Goal: Task Accomplishment & Management: Complete application form

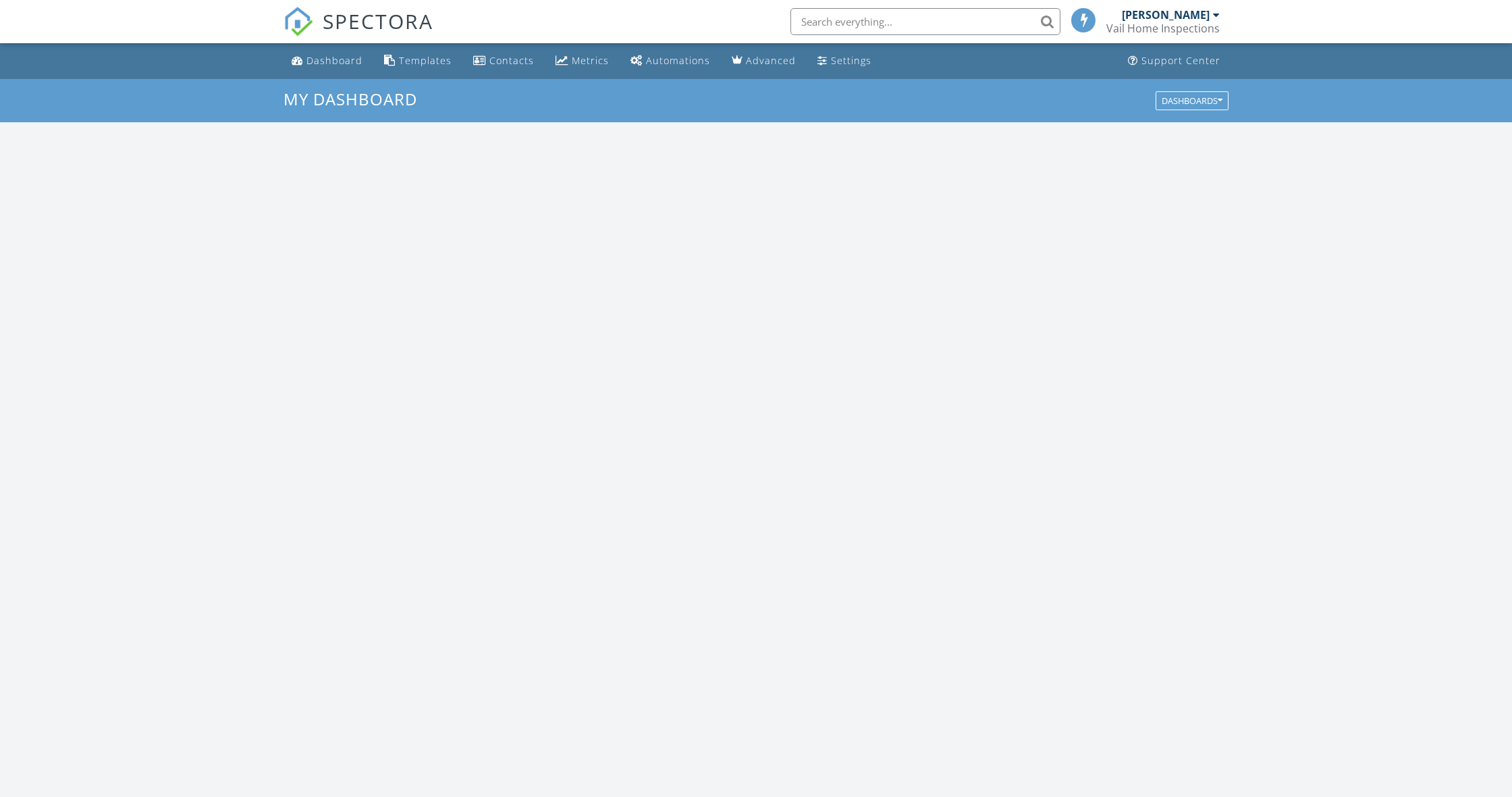
click at [916, 17] on input "text" at bounding box center [926, 21] width 270 height 27
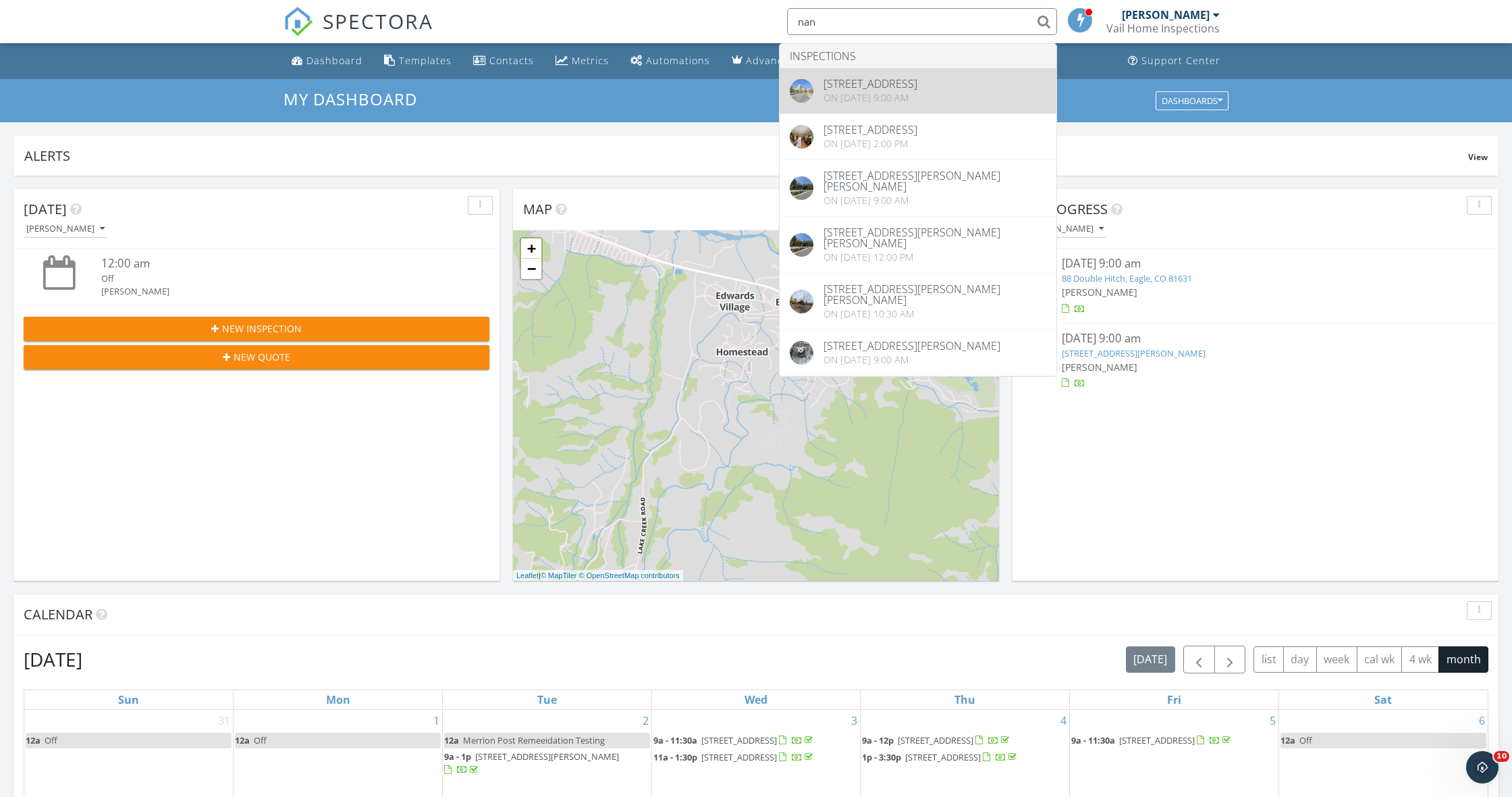
type input "nan"
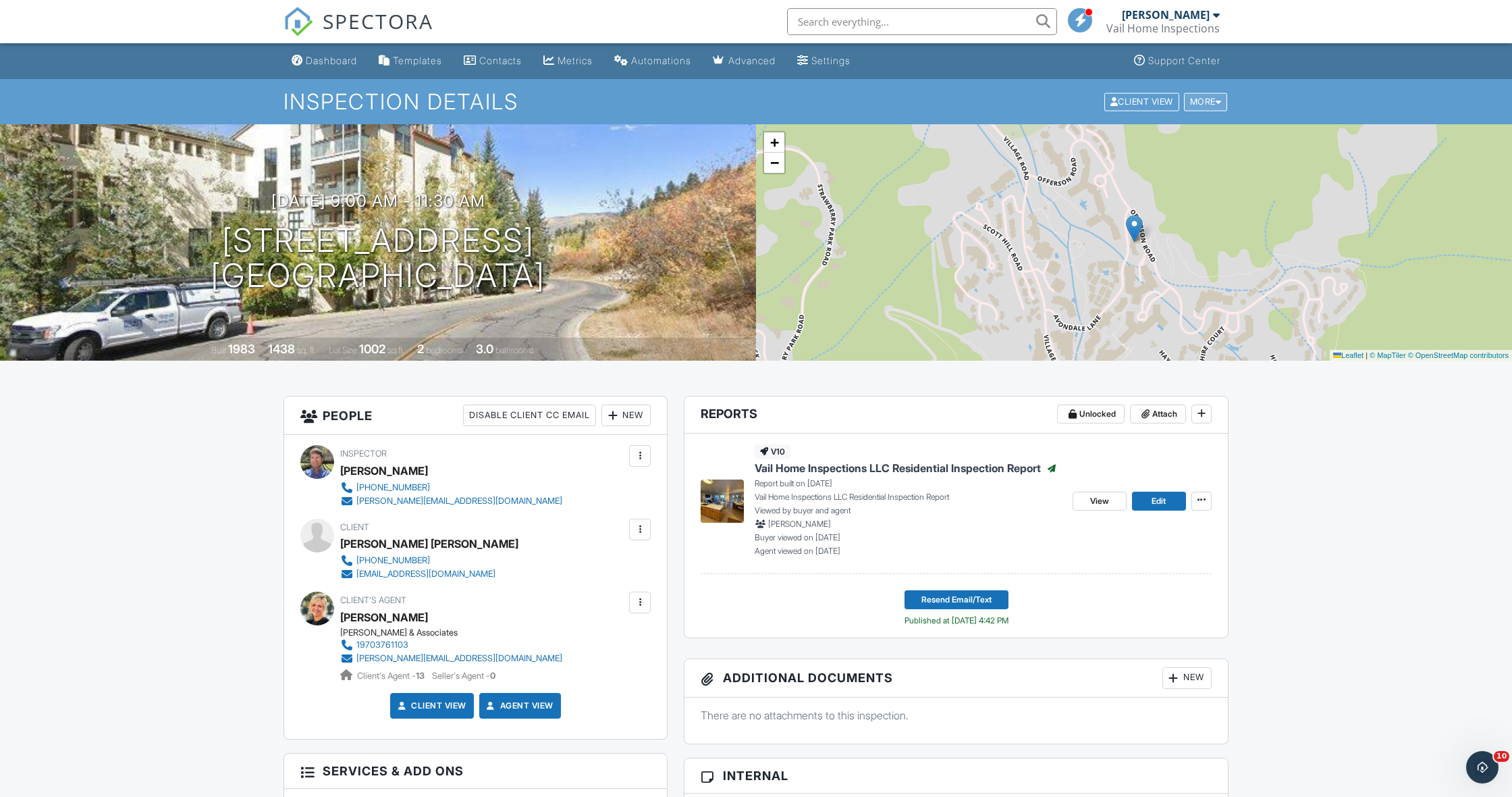
click at [1217, 100] on div at bounding box center [1219, 102] width 6 height 9
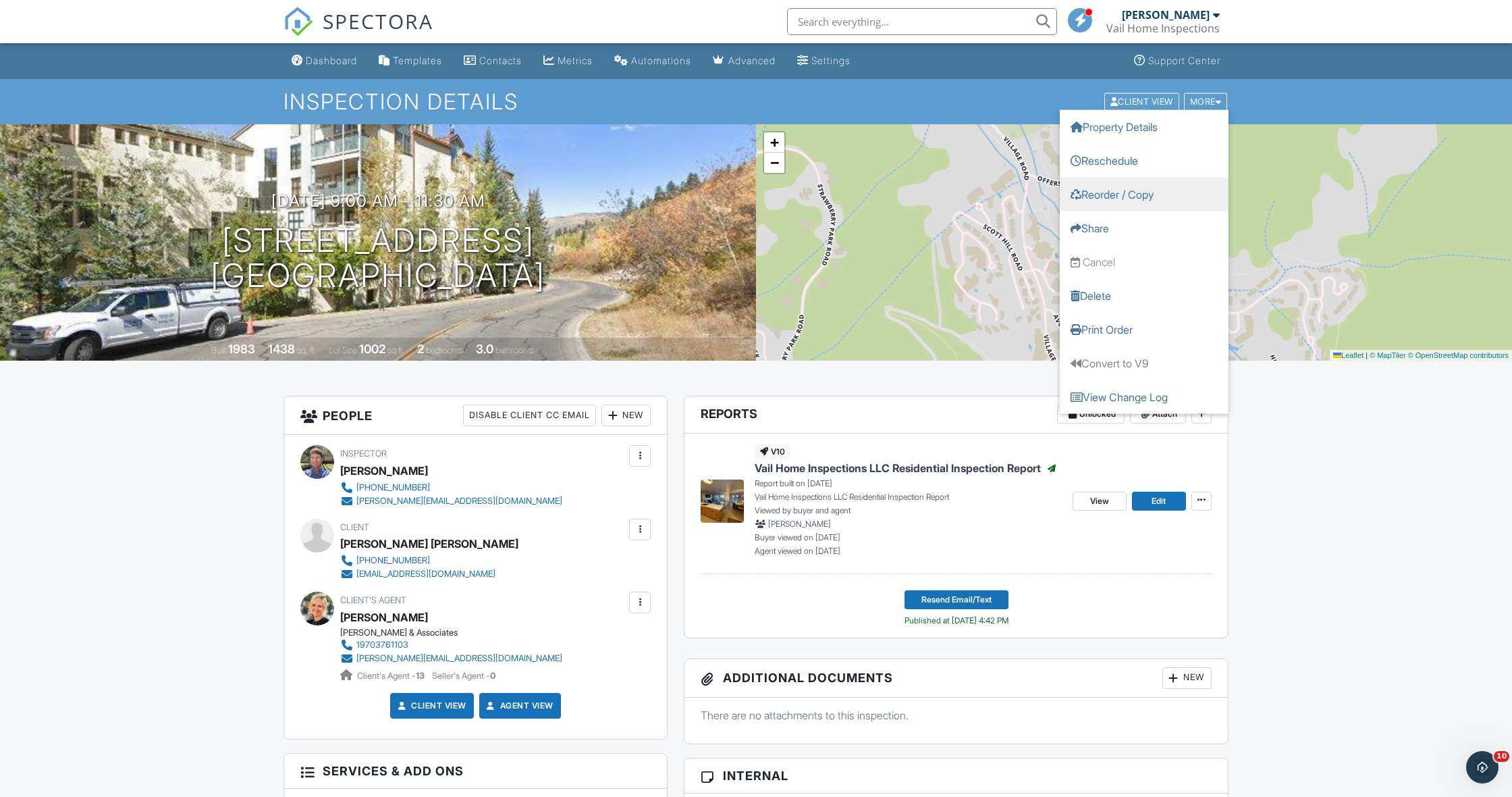
click at [1120, 194] on link "Reorder / Copy" at bounding box center [1144, 194] width 169 height 34
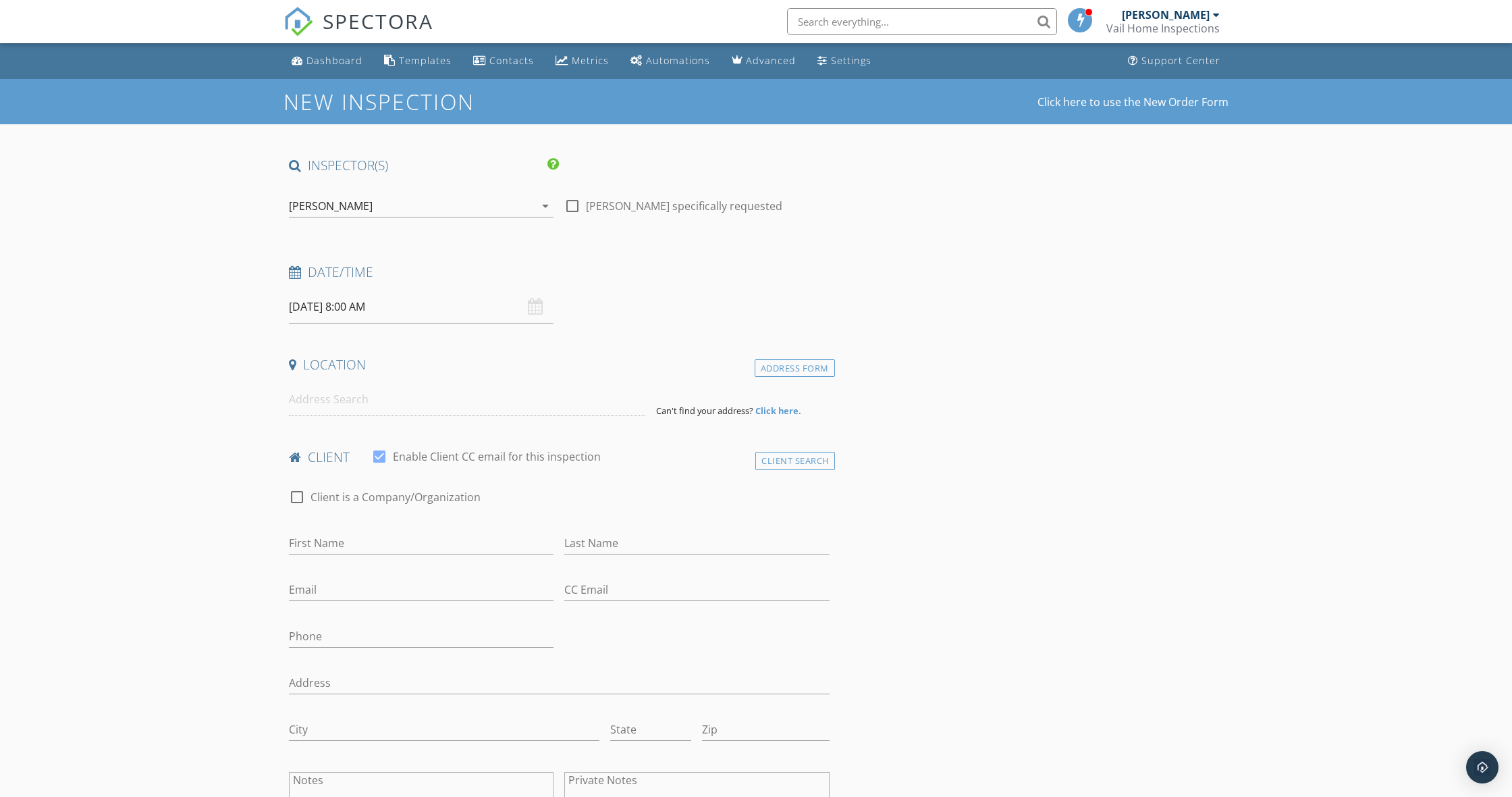
type input "Nan"
type input "Ginger"
type input "nanginger575@gmail.com"
type input "479-236-6661"
type input "1651 E Rockwood Trail"
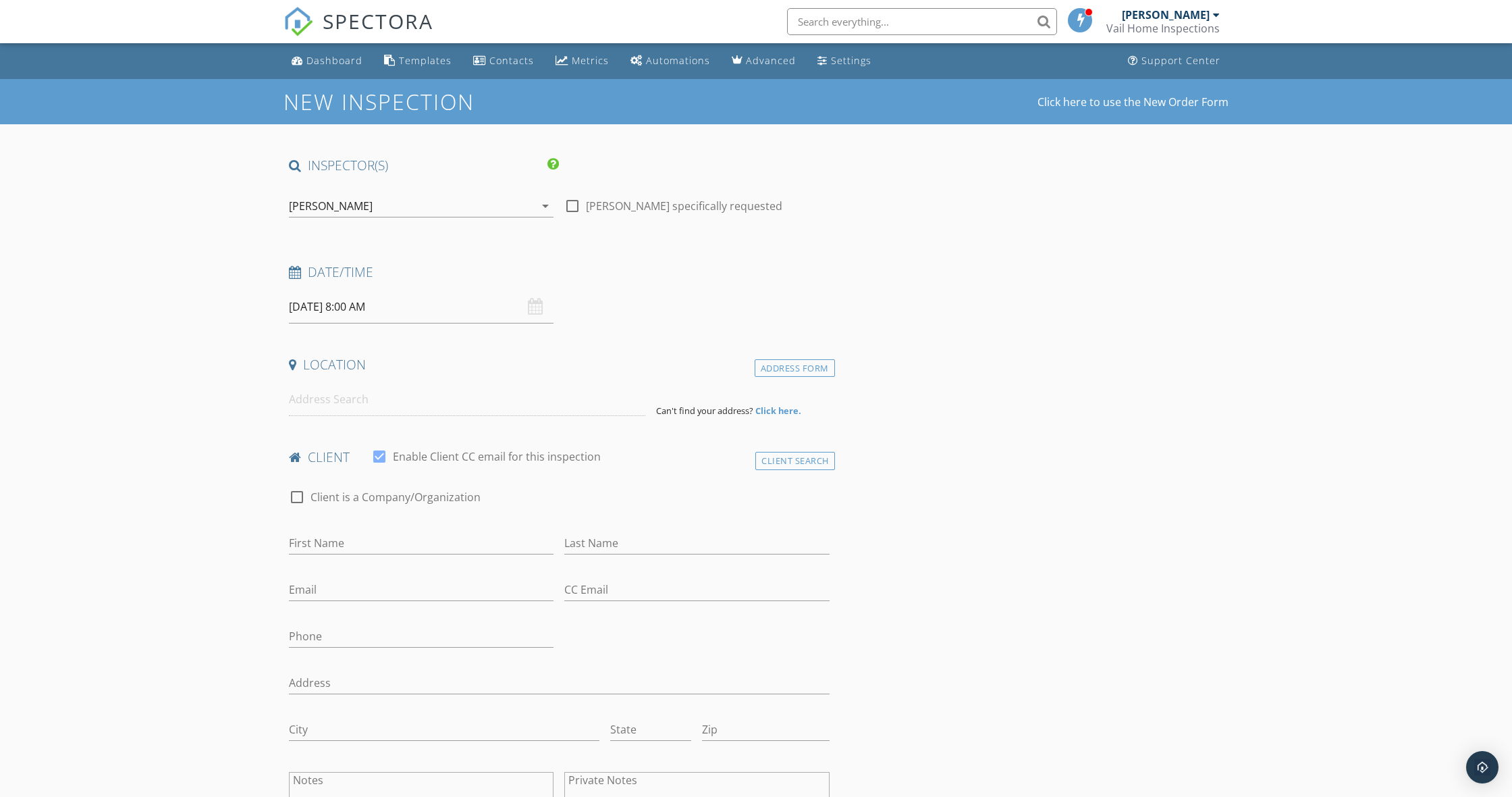
type input "Fayetteville"
type input "AR"
type input "72701"
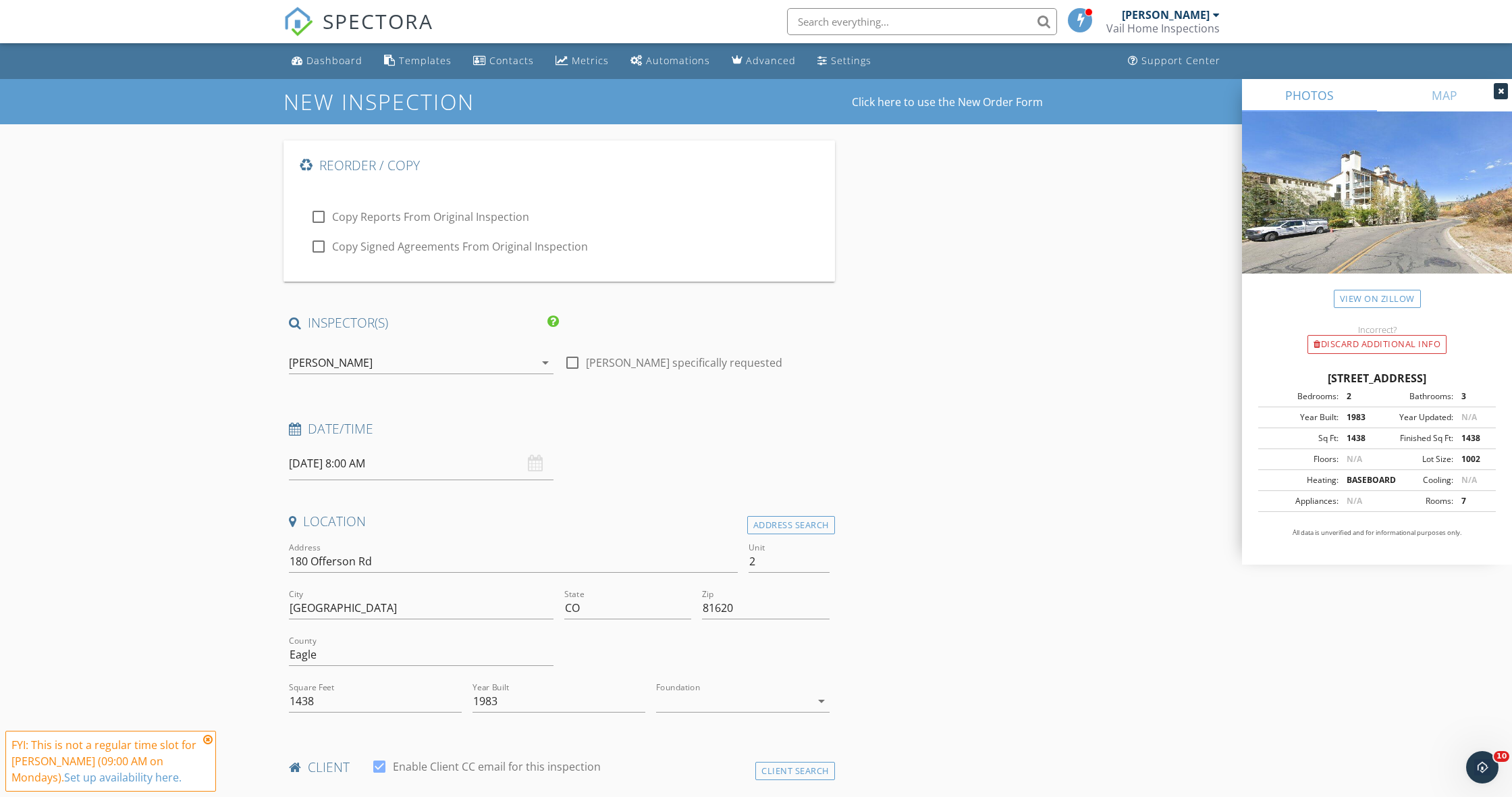
checkbox input "true"
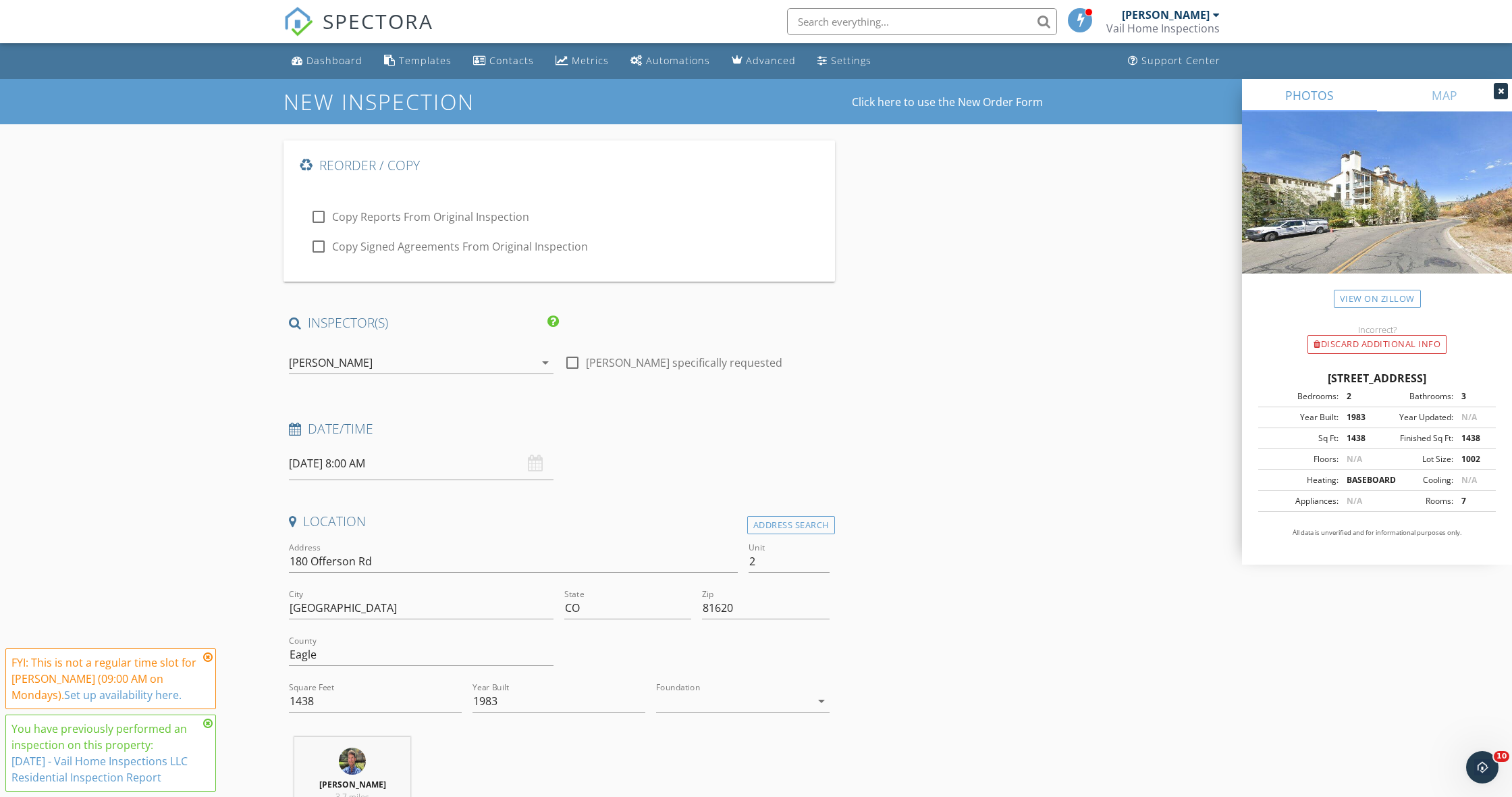
drag, startPoint x: 208, startPoint y: 722, endPoint x: 191, endPoint y: 692, distance: 34.5
click at [208, 722] on icon at bounding box center [208, 723] width 9 height 11
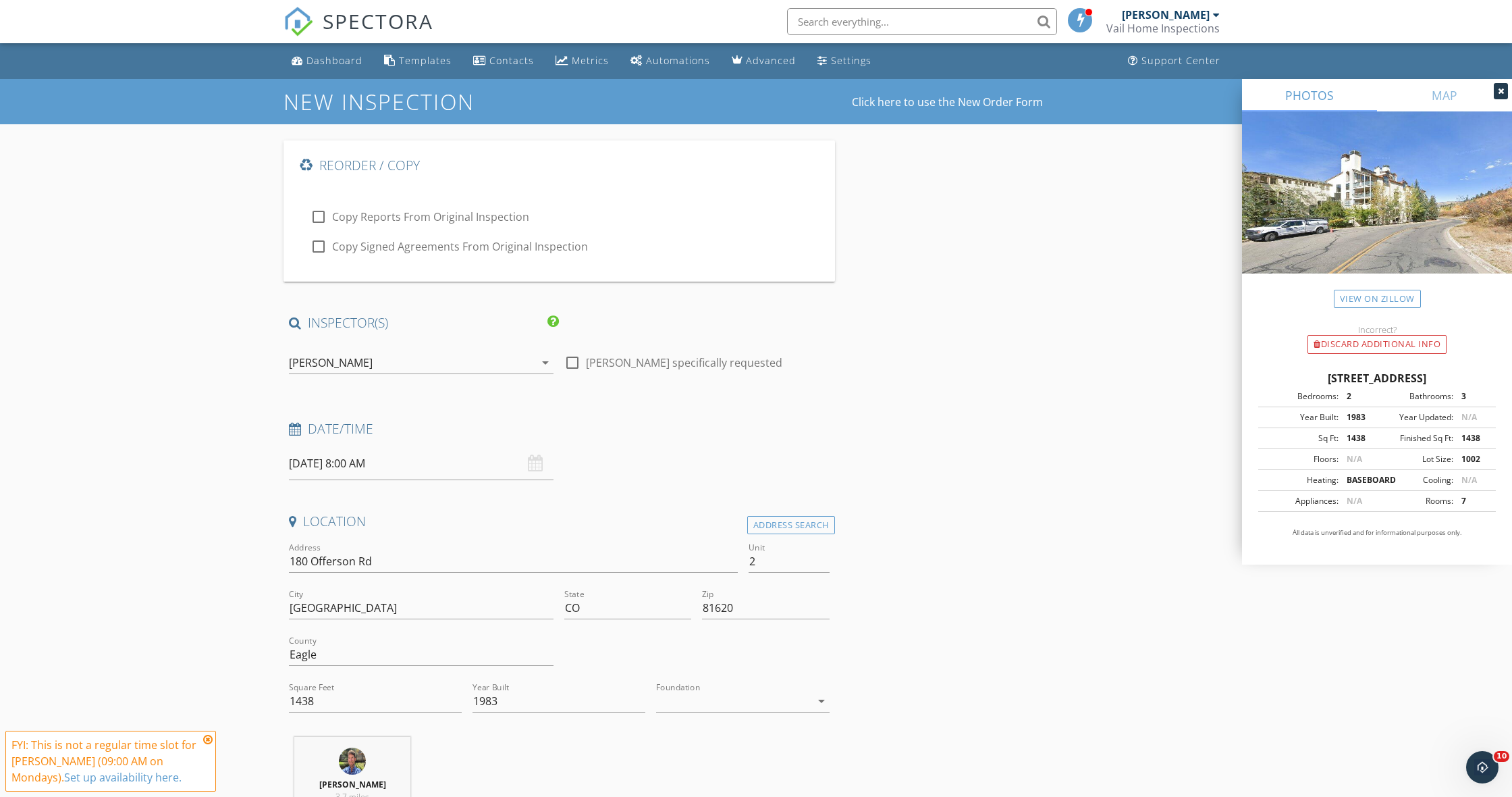
click at [209, 737] on icon at bounding box center [208, 739] width 9 height 11
click at [336, 464] on input "09/29/2025 8:00 AM" at bounding box center [421, 464] width 265 height 33
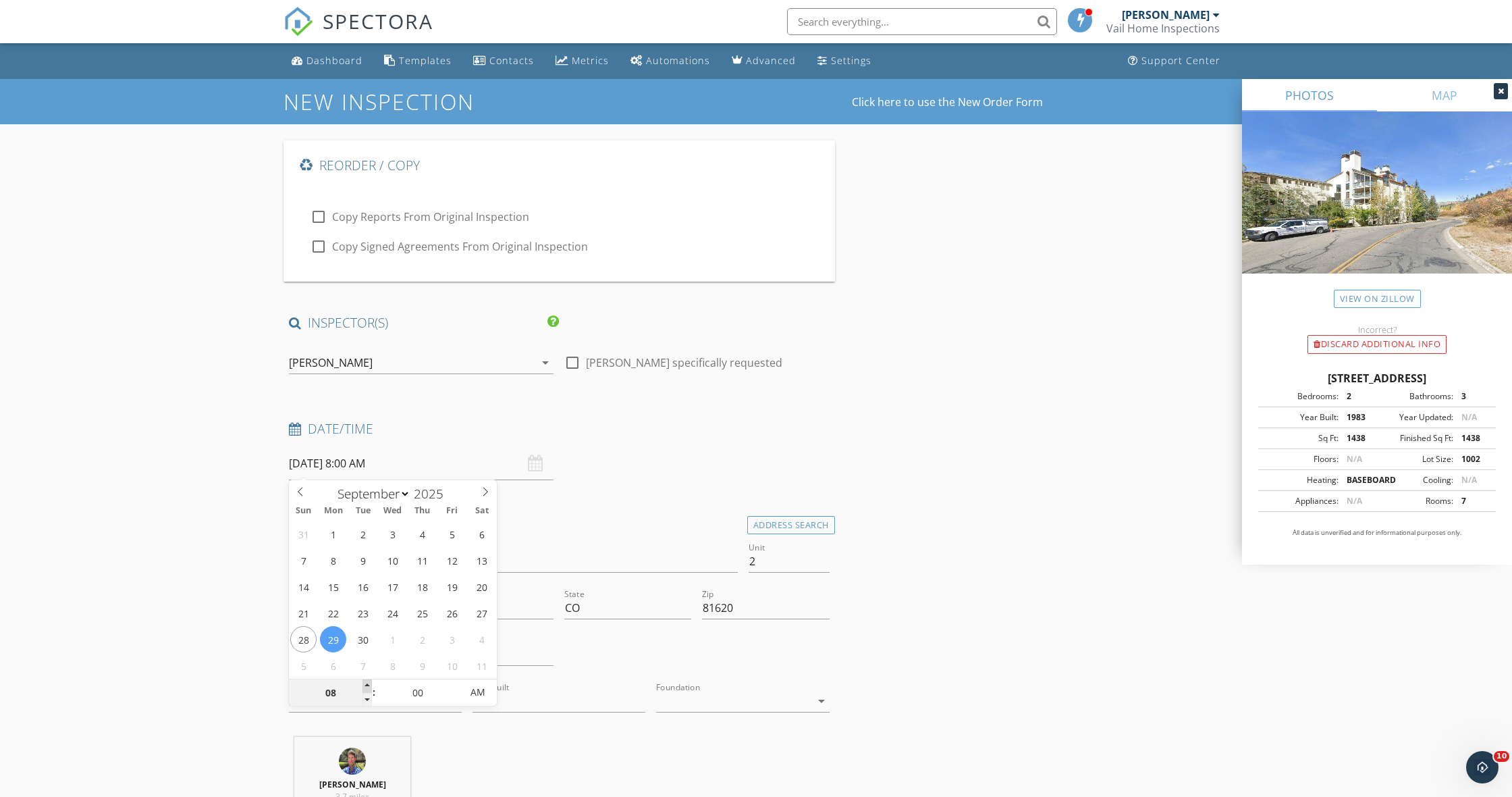
type input "09"
type input "09/29/2025 9:00 AM"
click at [366, 684] on span at bounding box center [367, 686] width 9 height 14
type input "10"
type input "09/29/2025 10:00 AM"
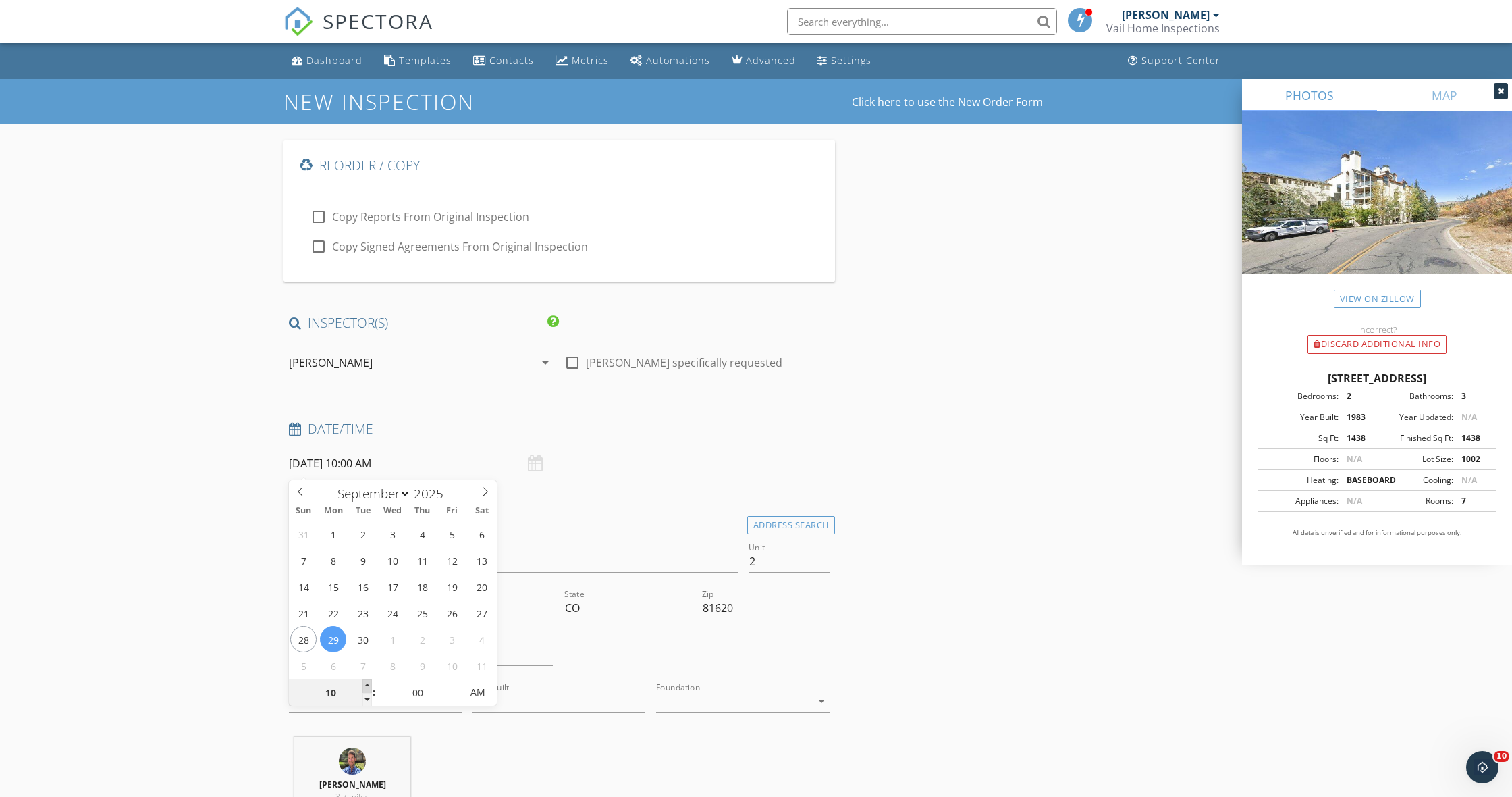
click at [366, 684] on span at bounding box center [367, 686] width 9 height 14
type input "11"
type input "09/29/2025 11:00 AM"
click at [366, 684] on span at bounding box center [367, 686] width 9 height 14
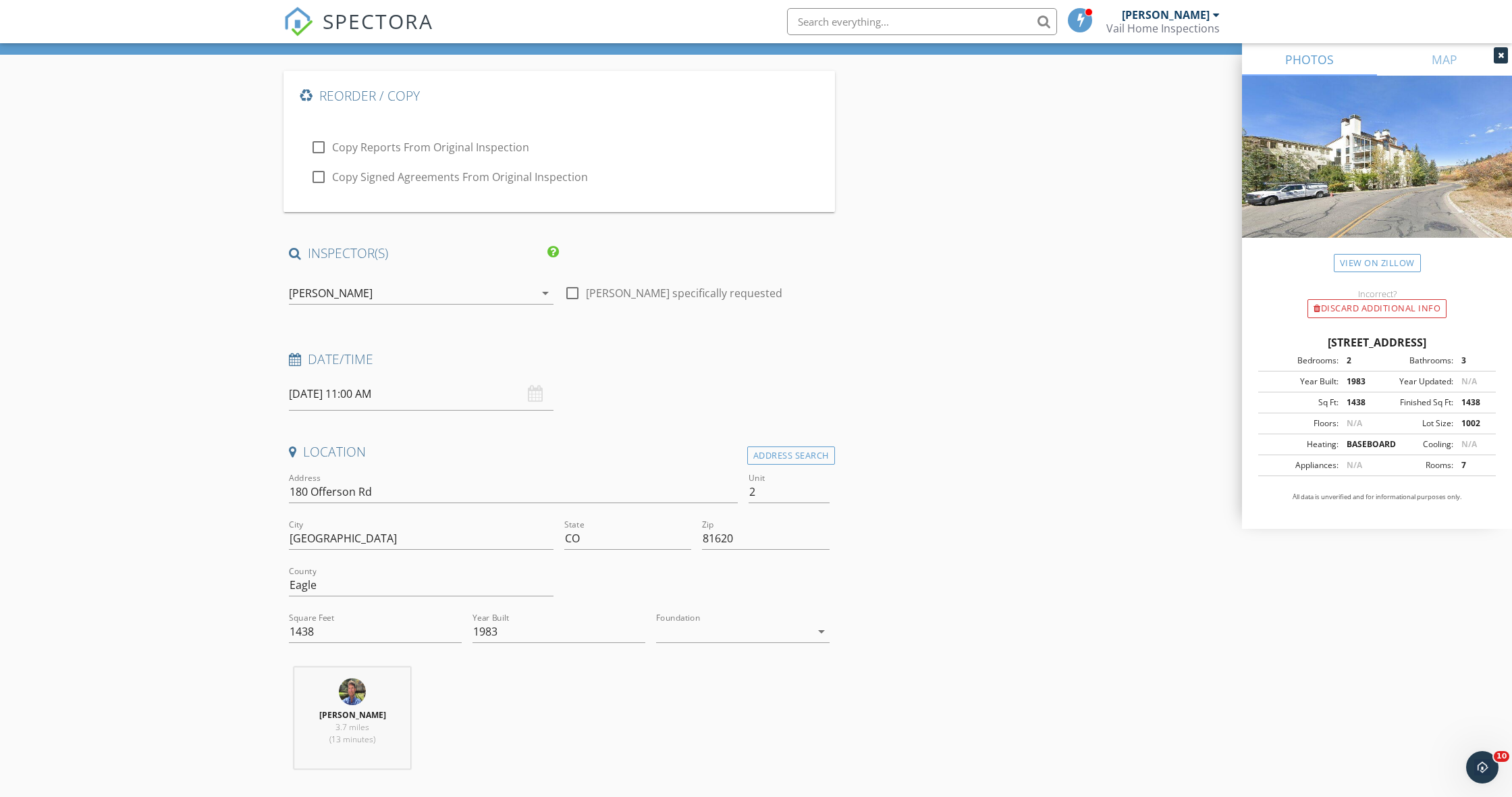
scroll to position [73, 0]
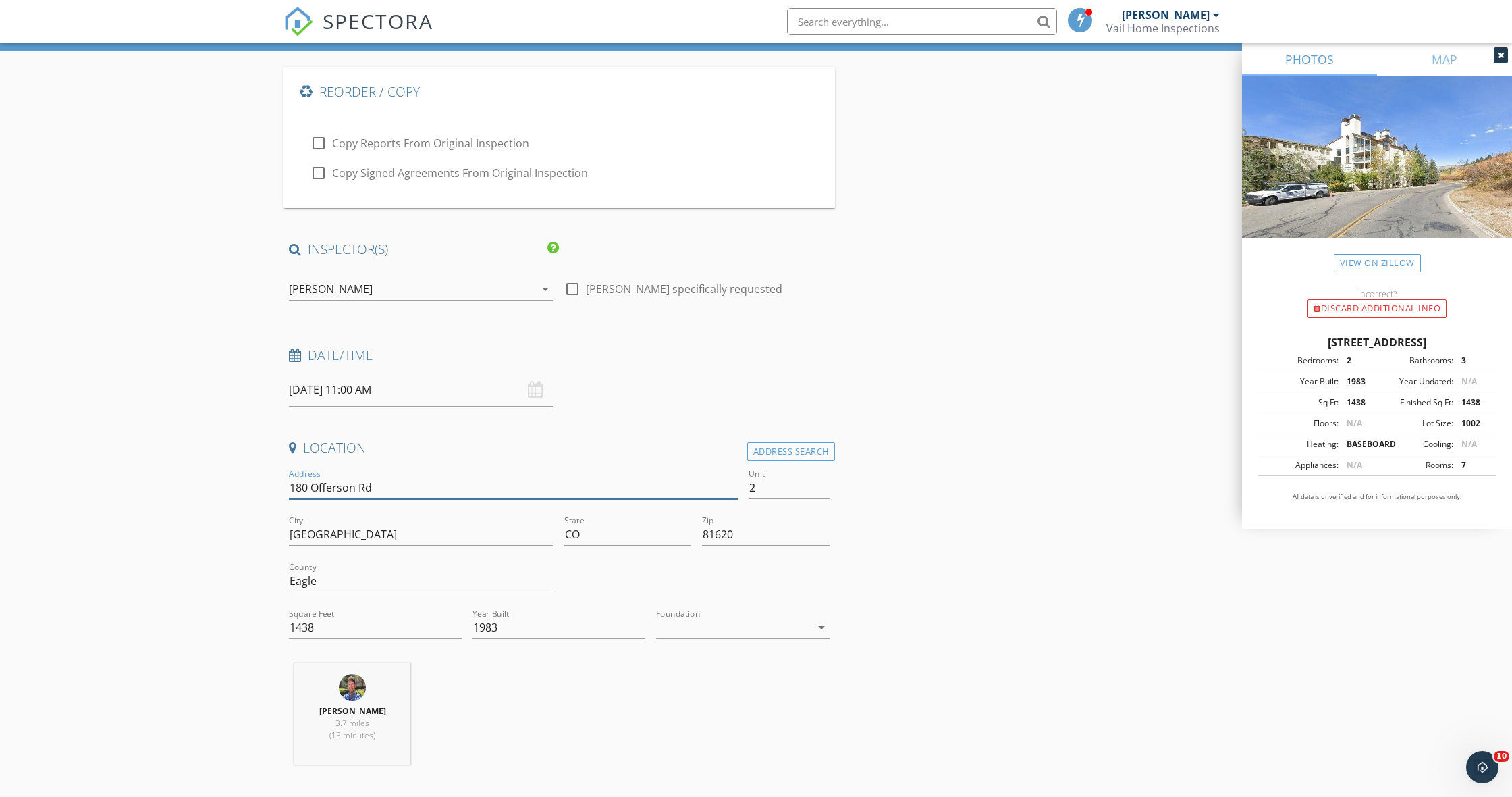
drag, startPoint x: 353, startPoint y: 489, endPoint x: 273, endPoint y: 490, distance: 80.0
paste input "114 Willis Place #90"
type input "114 Willis Place #90"
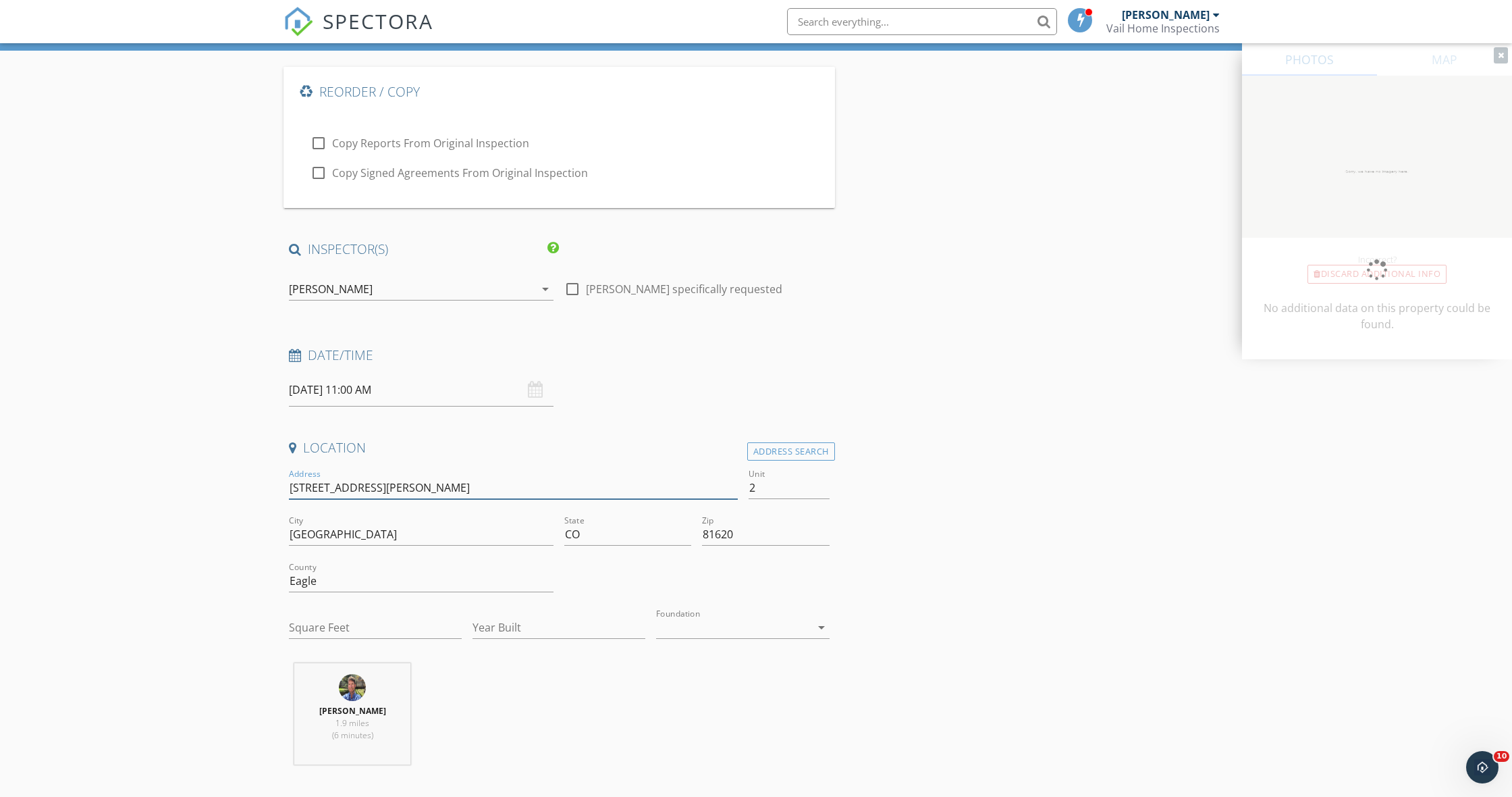
type input "114 Willis Place"
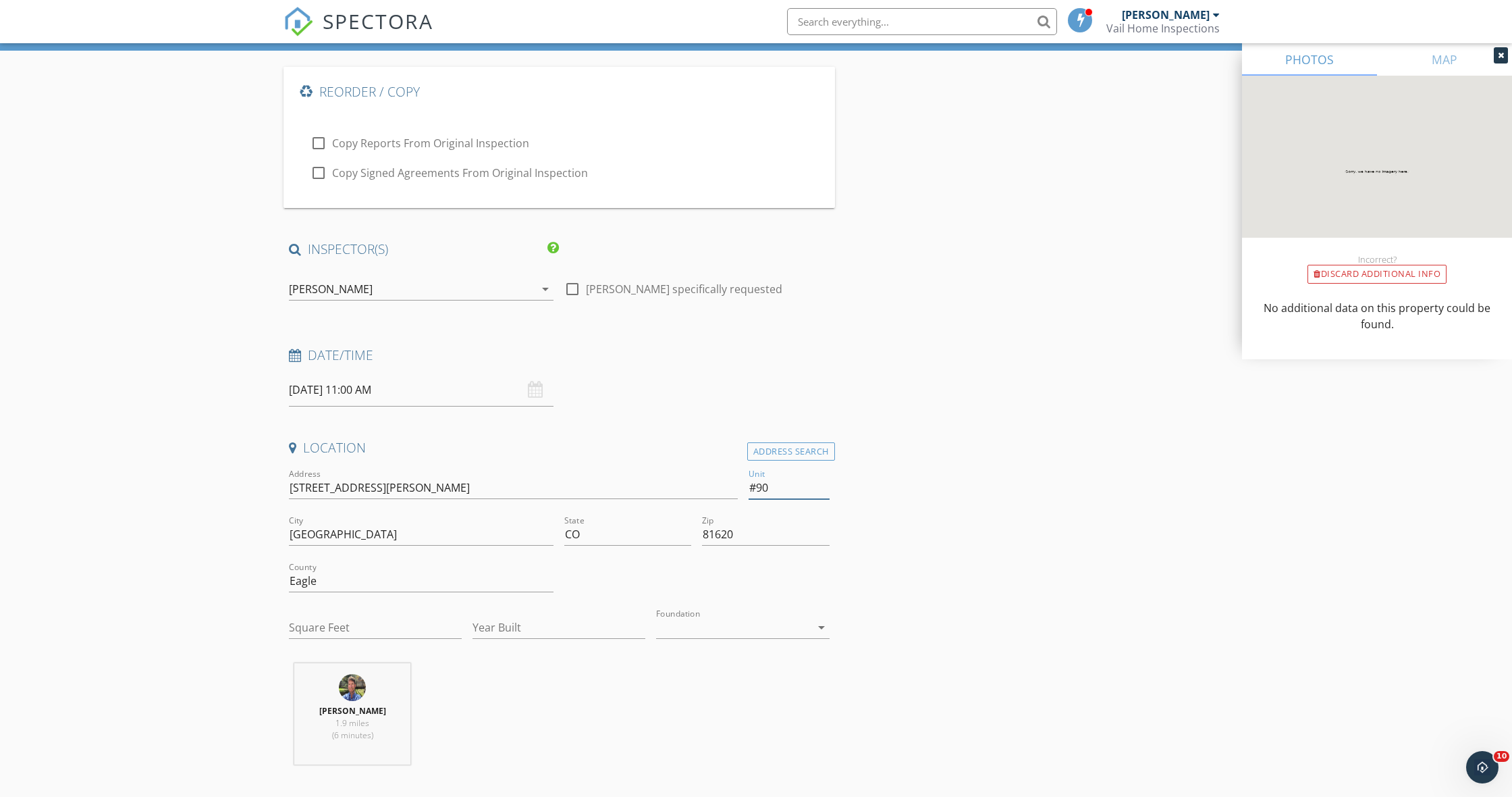
type input "#90"
drag, startPoint x: 386, startPoint y: 488, endPoint x: 242, endPoint y: 487, distance: 144.0
type input "B"
type input "C"
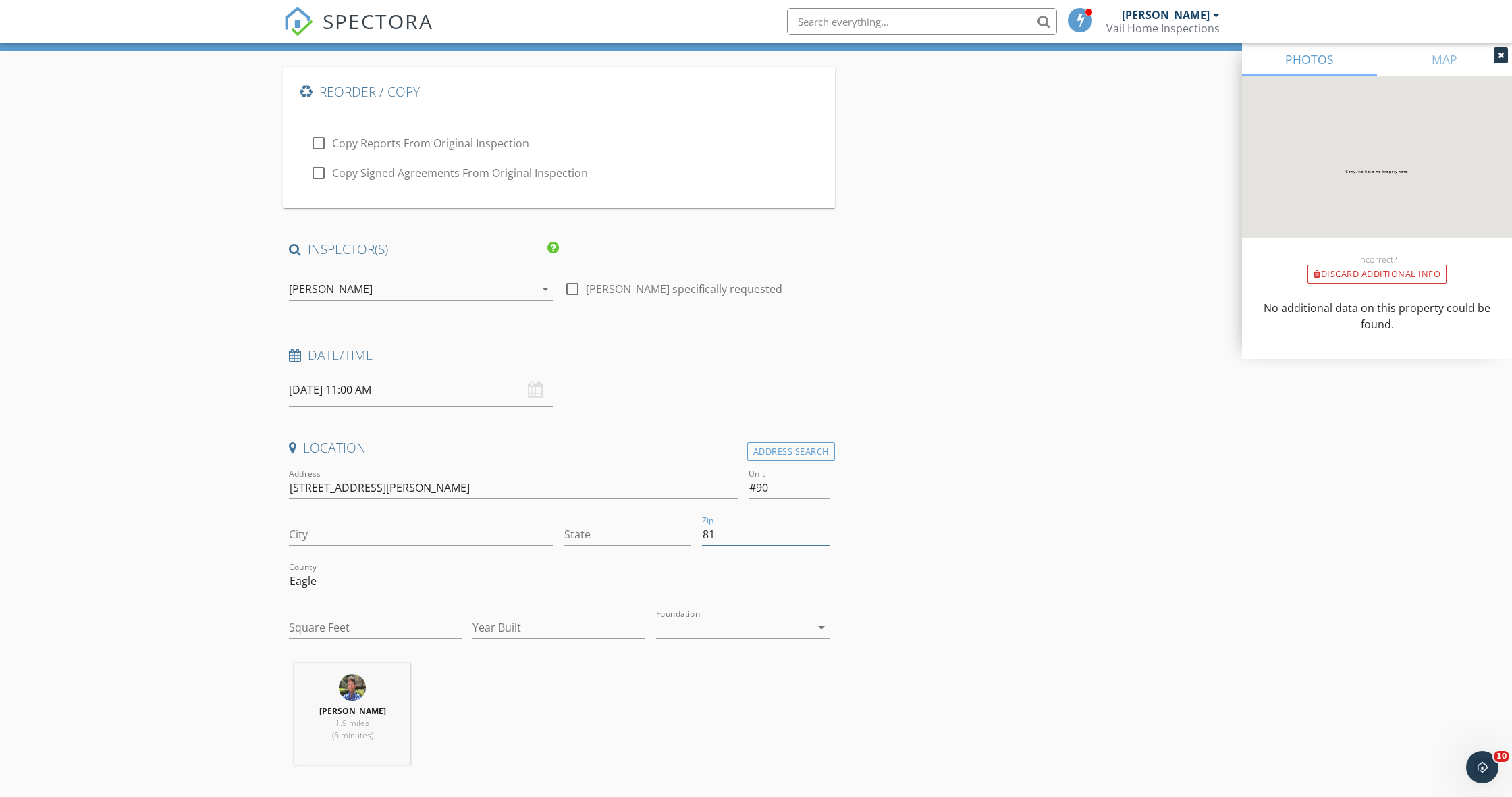
type input "8"
type input "E"
click at [441, 485] on input "114 Willis Place" at bounding box center [513, 488] width 449 height 23
click at [807, 483] on input "#90" at bounding box center [789, 488] width 81 height 23
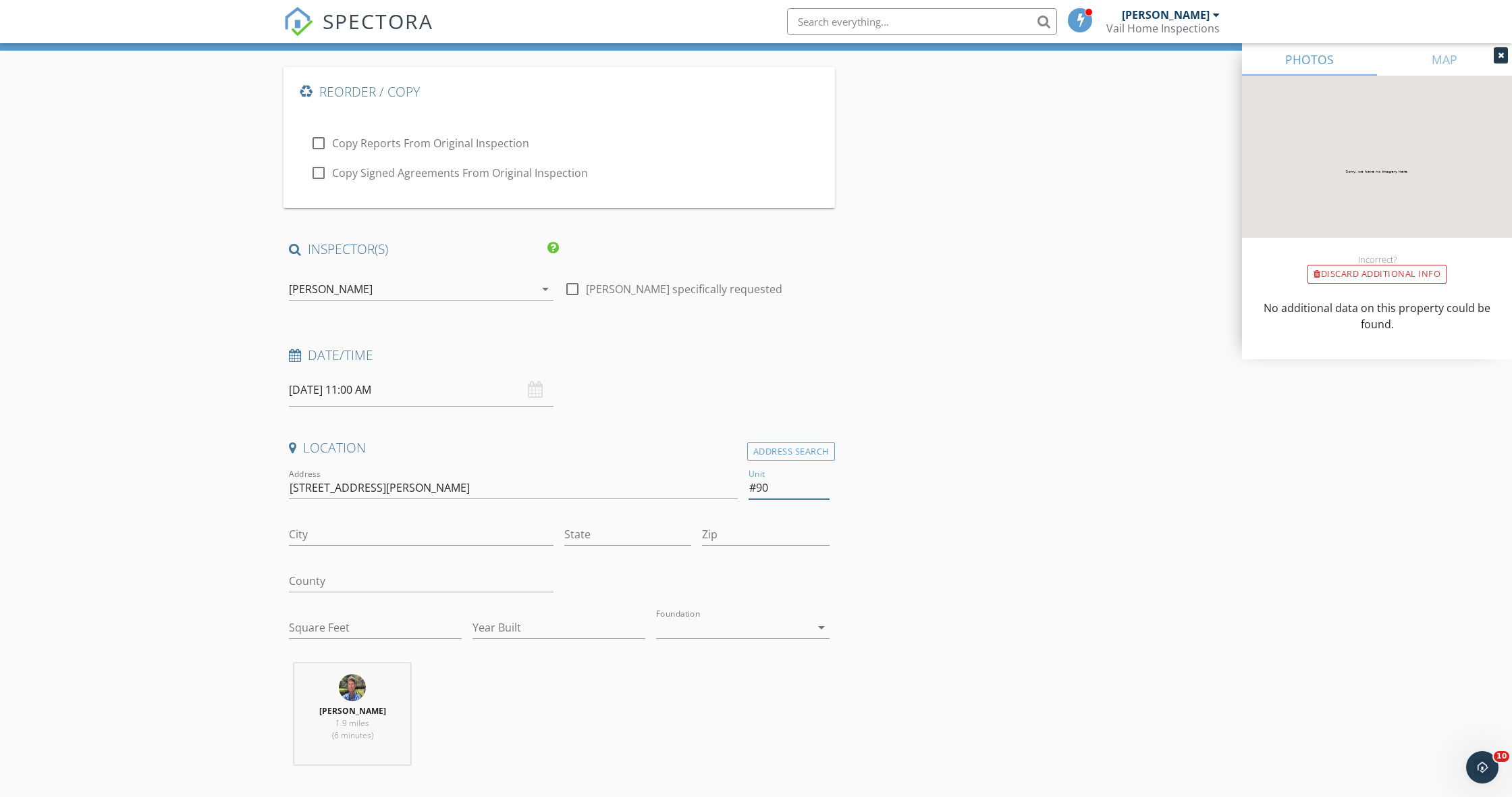
type input "#"
click at [382, 487] on input "114 Willis Place" at bounding box center [513, 488] width 449 height 23
click at [805, 489] on input "Unit" at bounding box center [789, 488] width 81 height 23
click at [749, 486] on input "90" at bounding box center [789, 488] width 81 height 23
type input "#90"
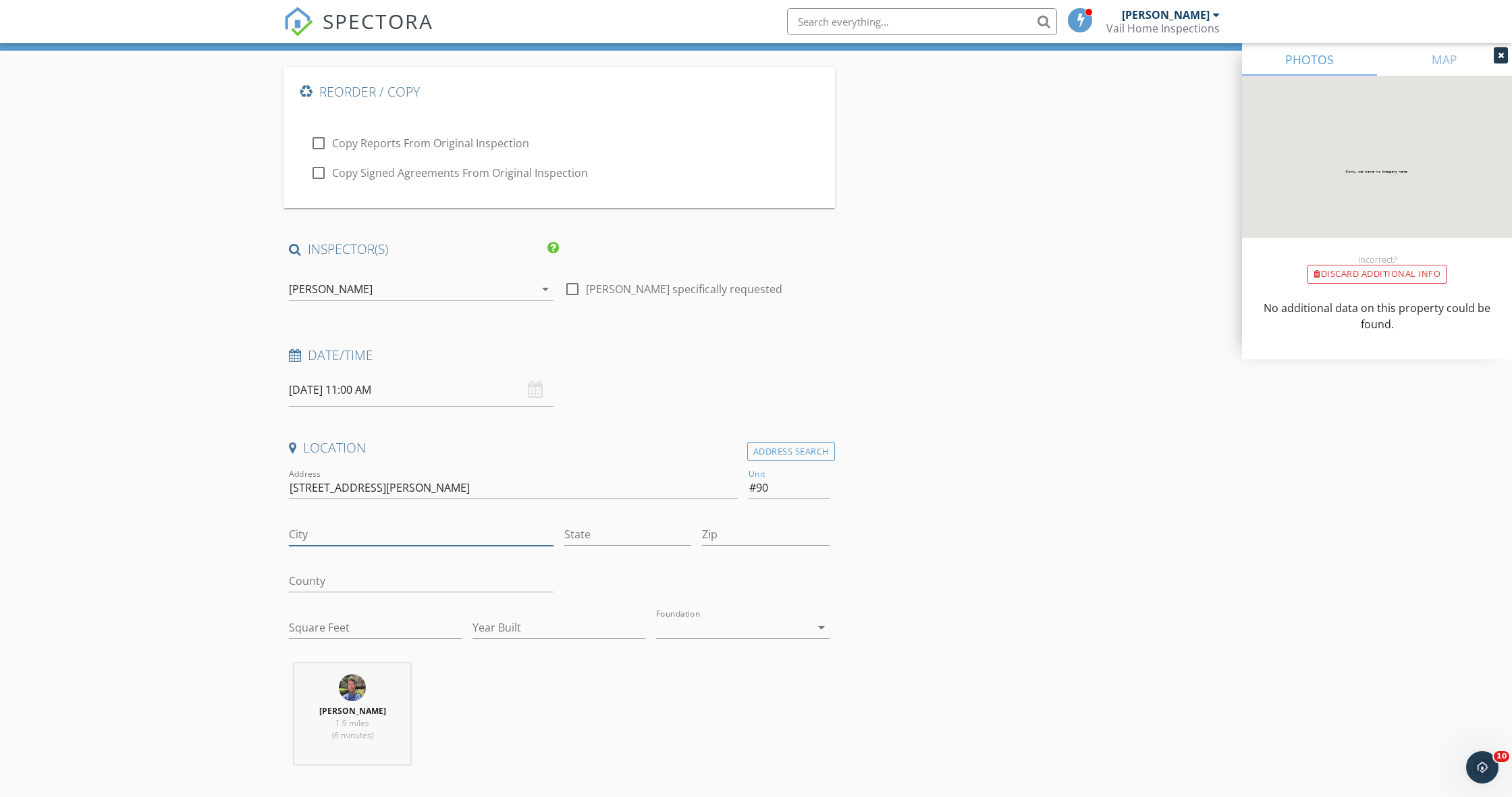
click at [341, 528] on input "City" at bounding box center [421, 534] width 265 height 23
type input "Beaver Creek"
click at [636, 528] on input "State" at bounding box center [628, 534] width 127 height 23
type input "CO"
click at [764, 525] on input "Zip" at bounding box center [765, 534] width 127 height 23
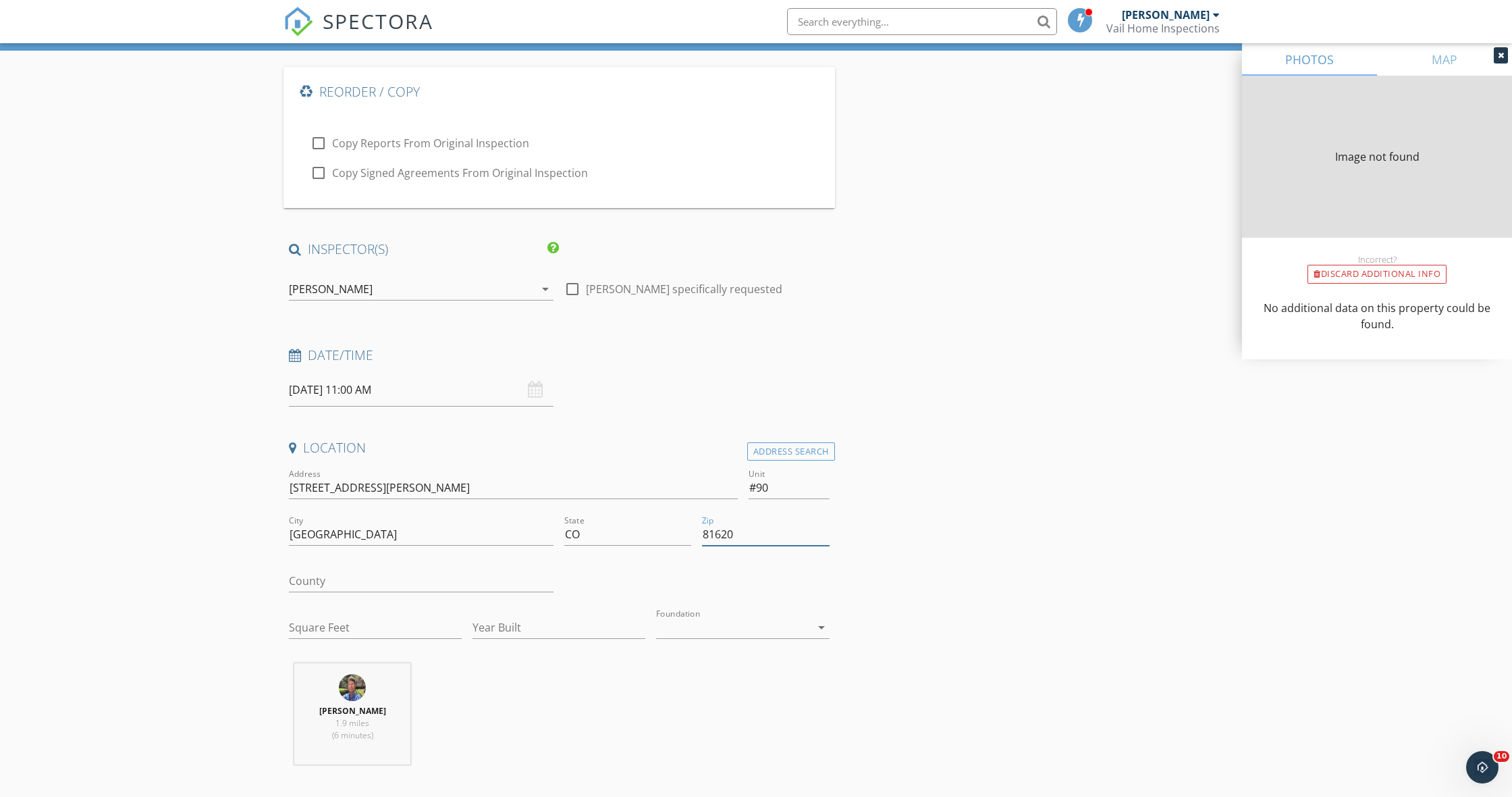
type input "81620"
click at [357, 579] on input "County" at bounding box center [421, 581] width 265 height 23
type input "Eagle"
click at [363, 622] on input "Square Feet" at bounding box center [375, 627] width 173 height 23
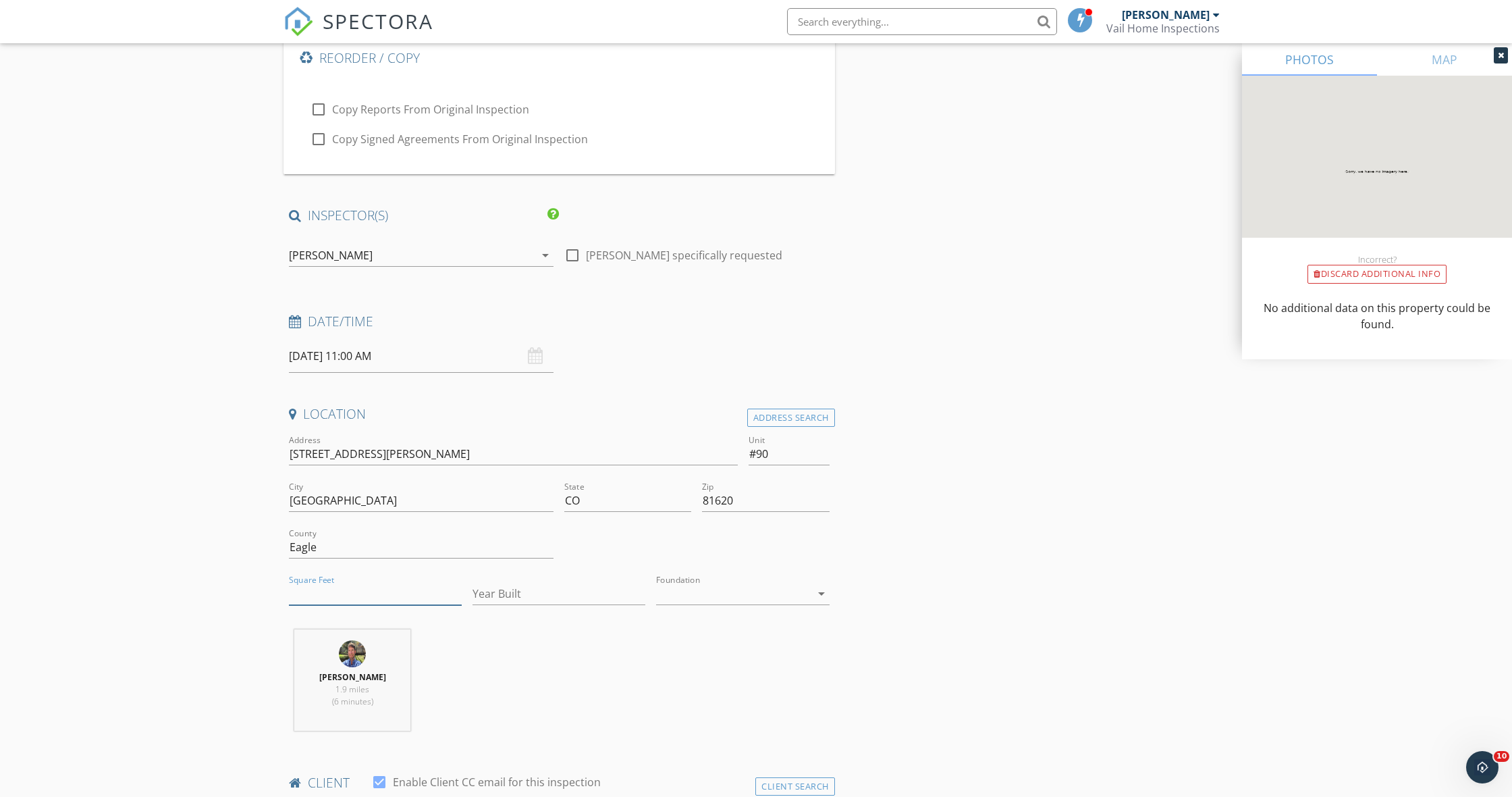
scroll to position [113, 0]
type input "2222"
click at [543, 587] on input "Year Built" at bounding box center [559, 589] width 173 height 23
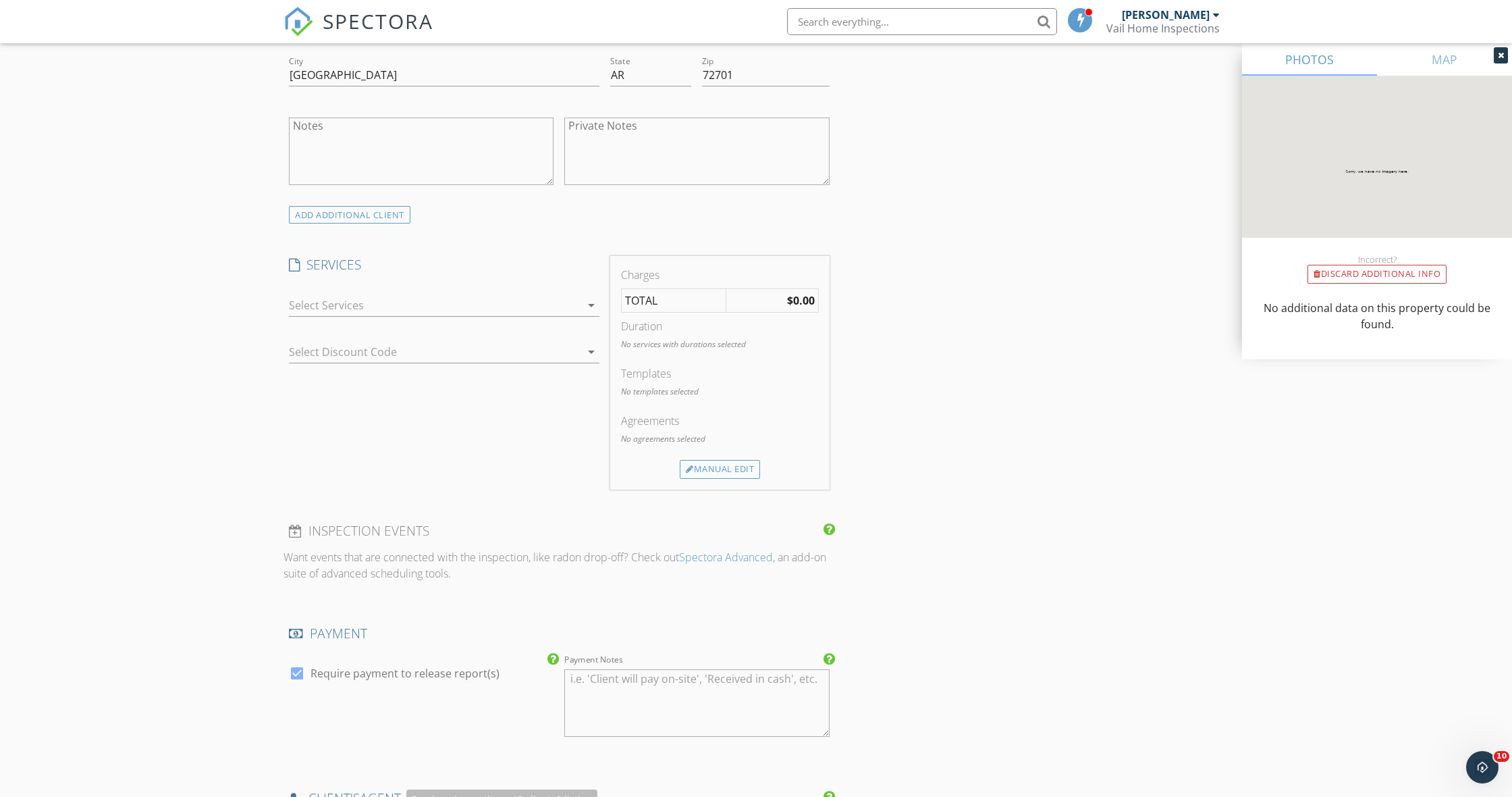
scroll to position [1083, 0]
click at [591, 305] on icon "arrow_drop_down" at bounding box center [591, 309] width 16 height 16
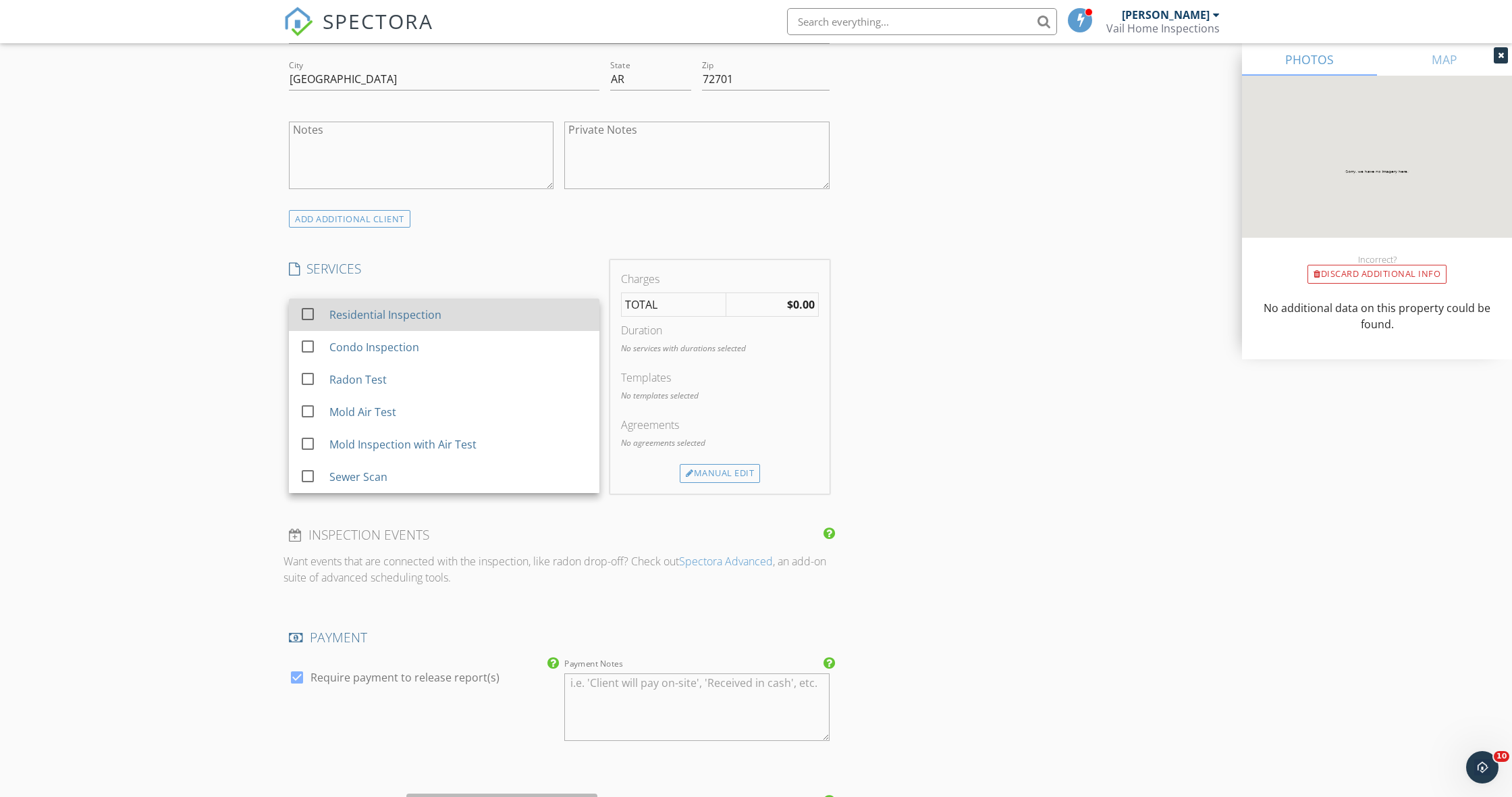
click at [307, 308] on div at bounding box center [308, 314] width 23 height 23
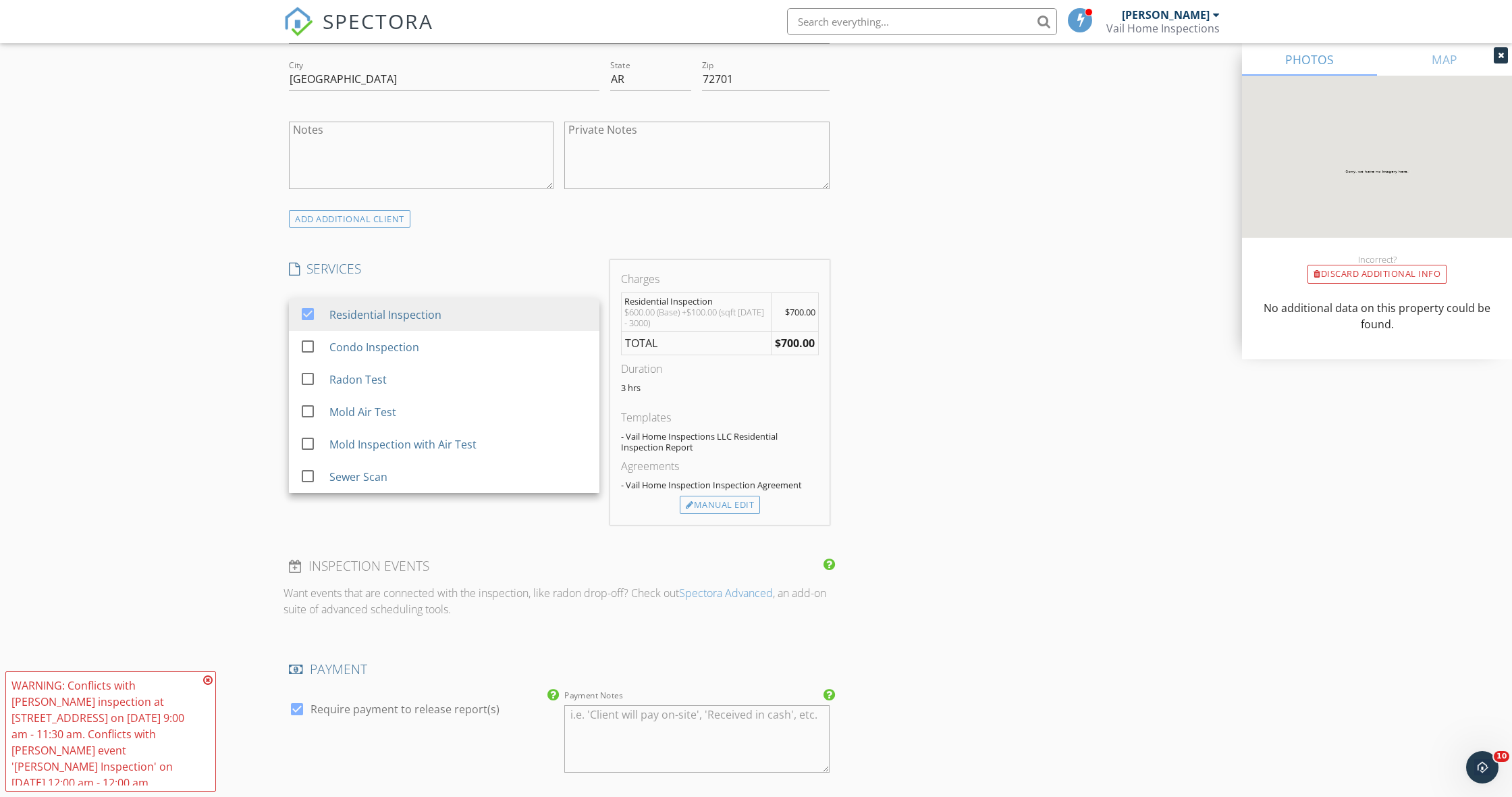
click at [206, 685] on icon at bounding box center [208, 679] width 9 height 11
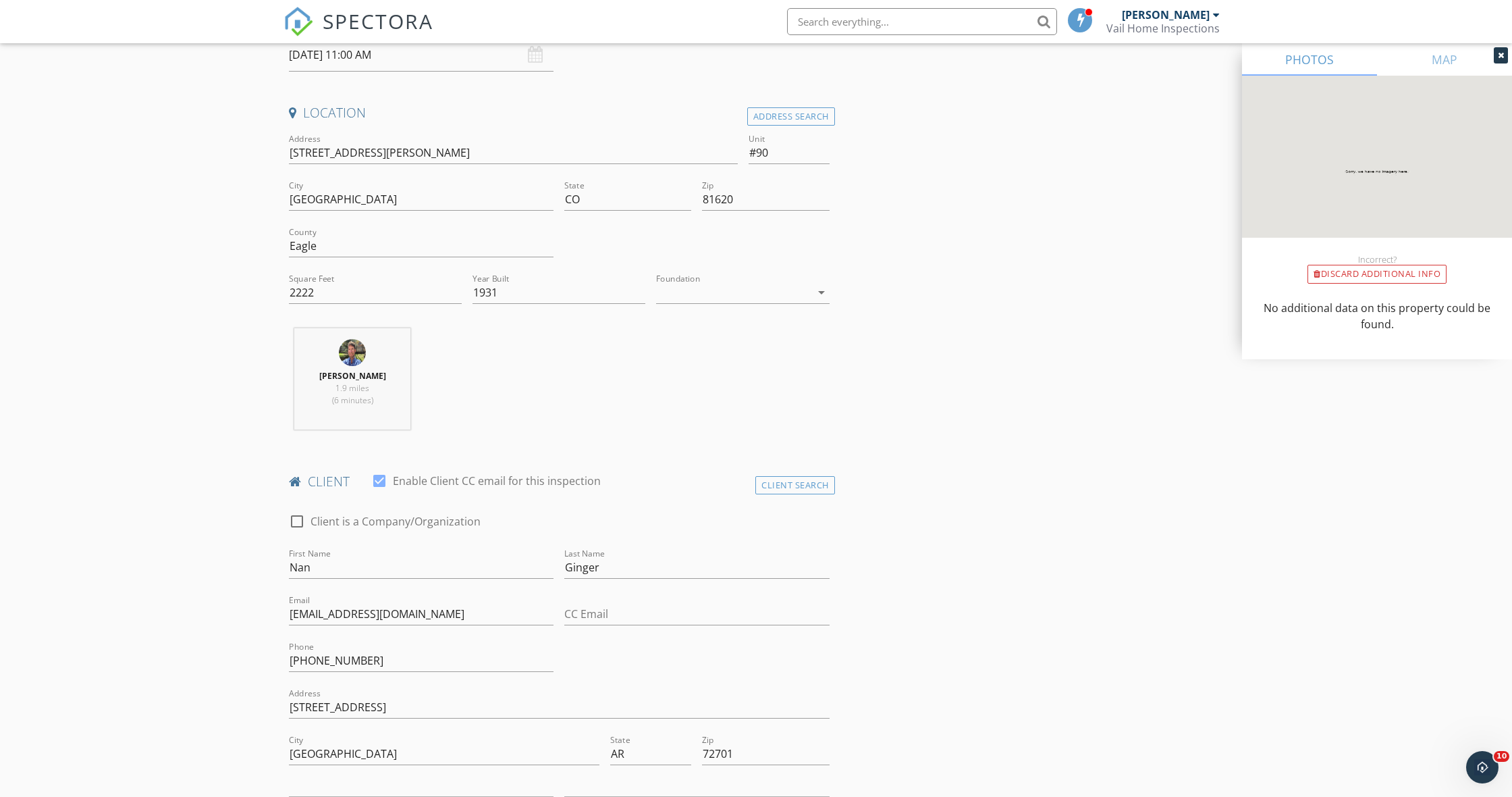
scroll to position [408, 0]
click at [491, 290] on input "1931" at bounding box center [559, 293] width 173 height 23
type input "1981"
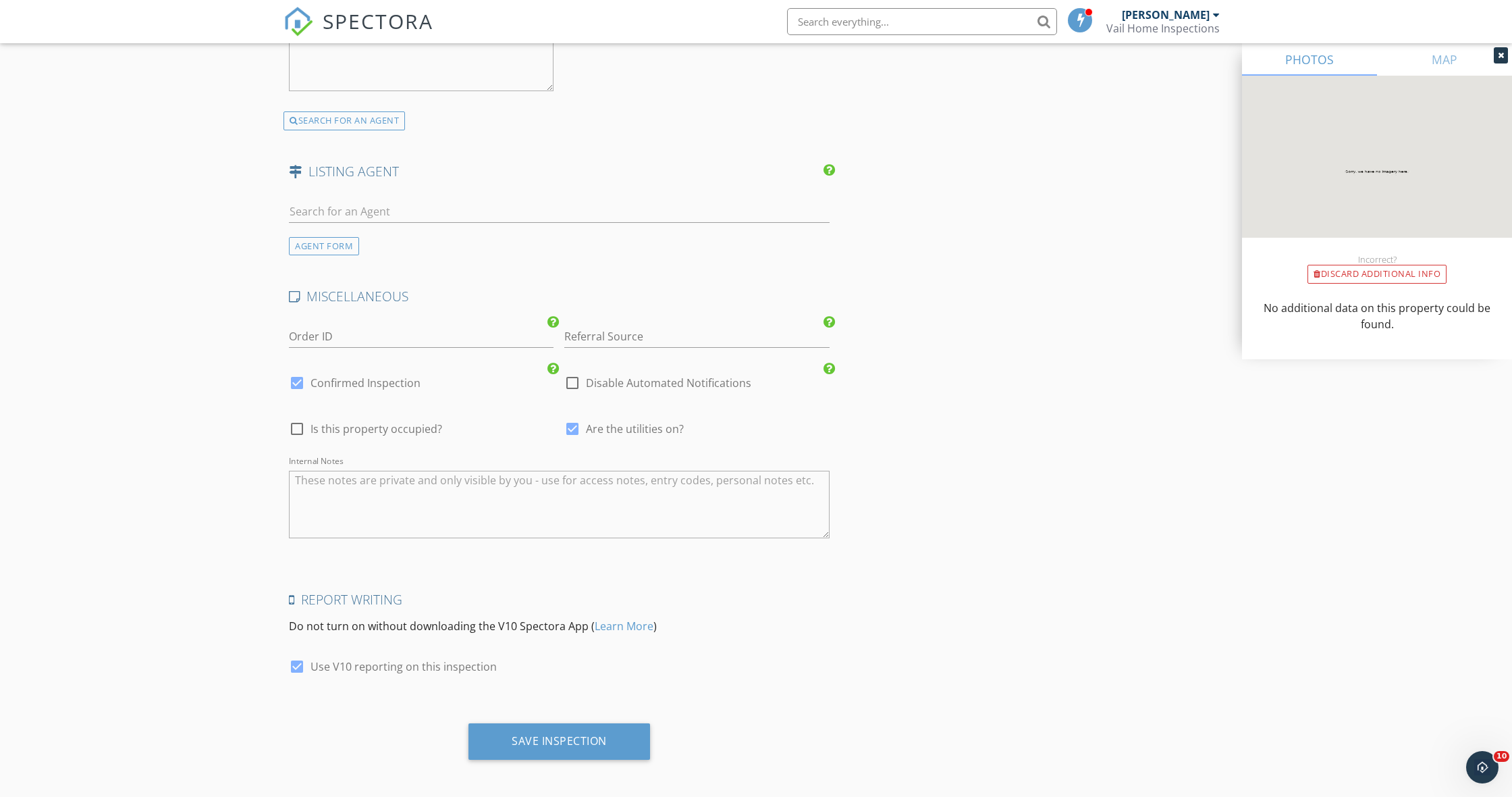
scroll to position [2270, 0]
click at [566, 742] on div "Save Inspection" at bounding box center [559, 741] width 95 height 14
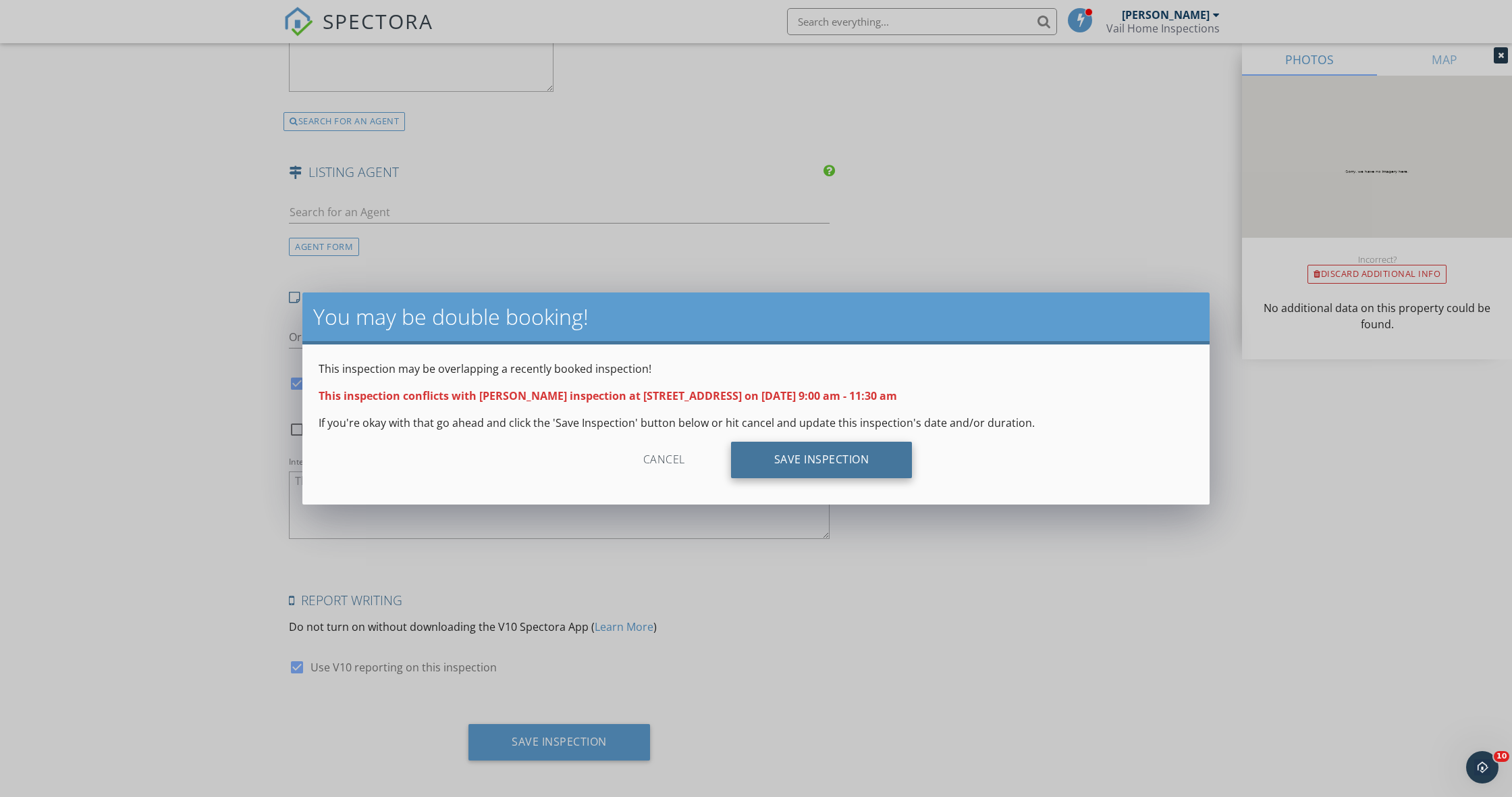
click at [820, 463] on div "Save Inspection" at bounding box center [822, 459] width 181 height 36
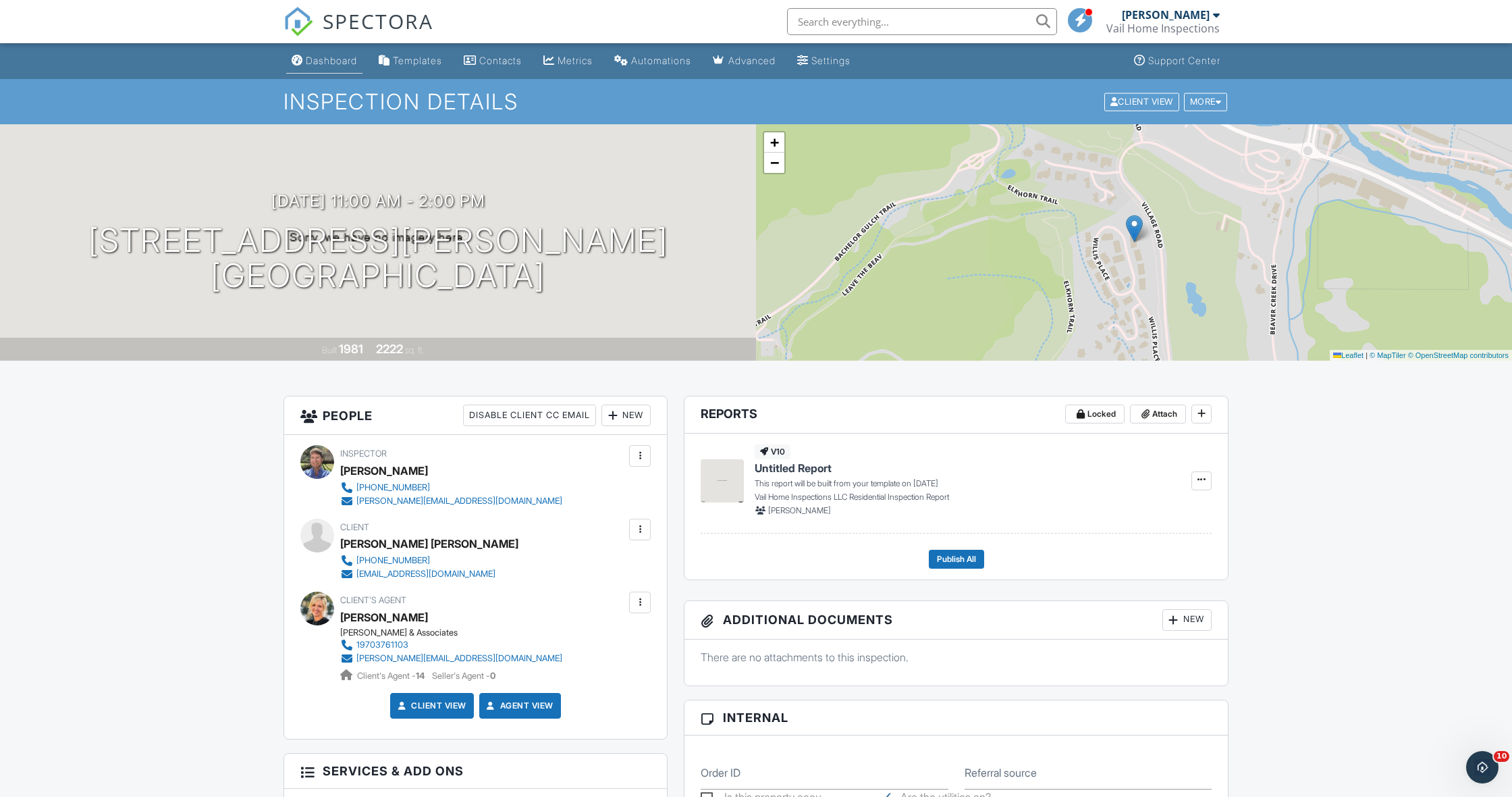
click at [336, 67] on link "Dashboard" at bounding box center [324, 61] width 76 height 25
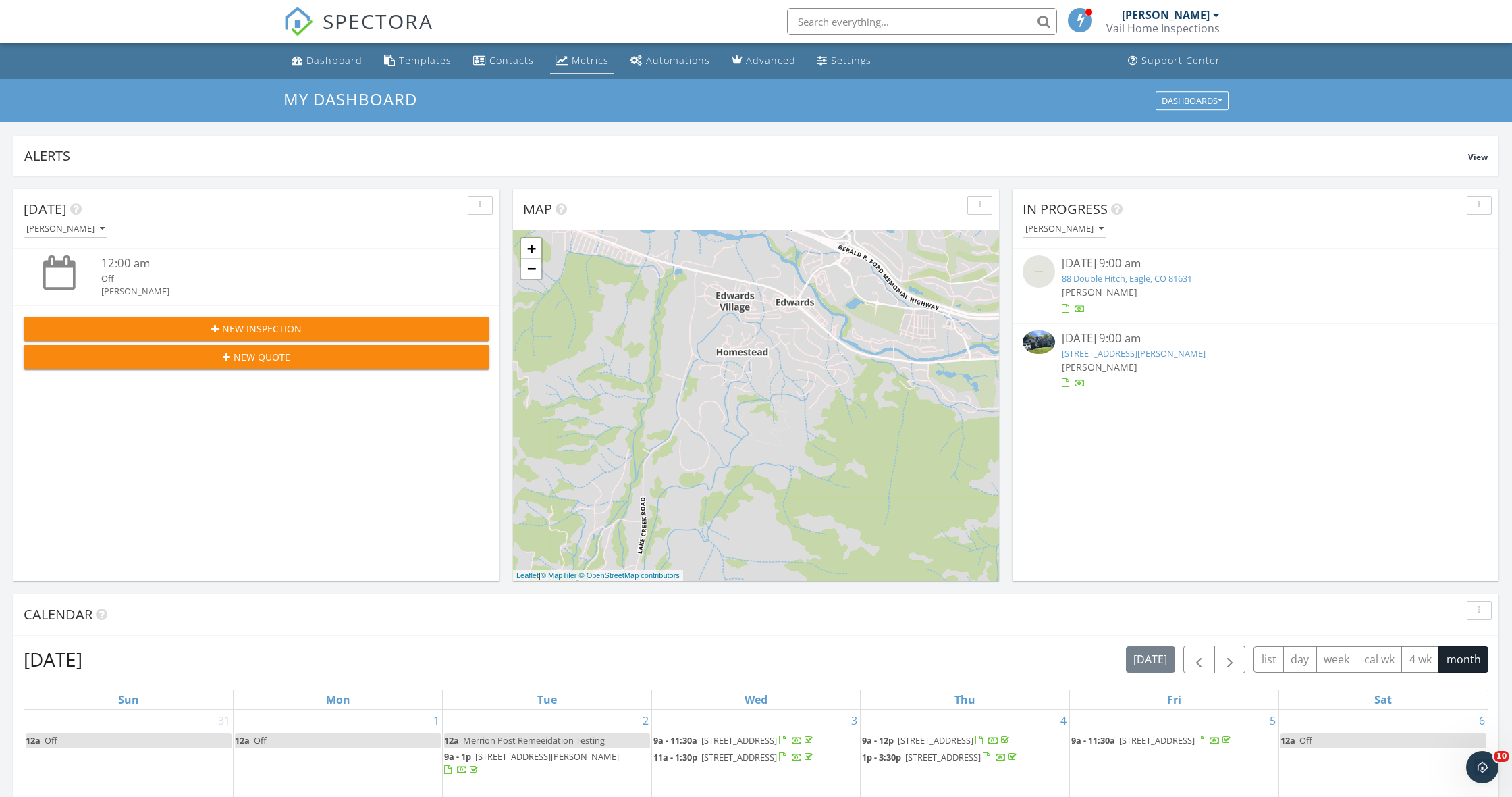
click at [585, 63] on div "Metrics" at bounding box center [590, 60] width 37 height 13
